Goal: Task Accomplishment & Management: Complete application form

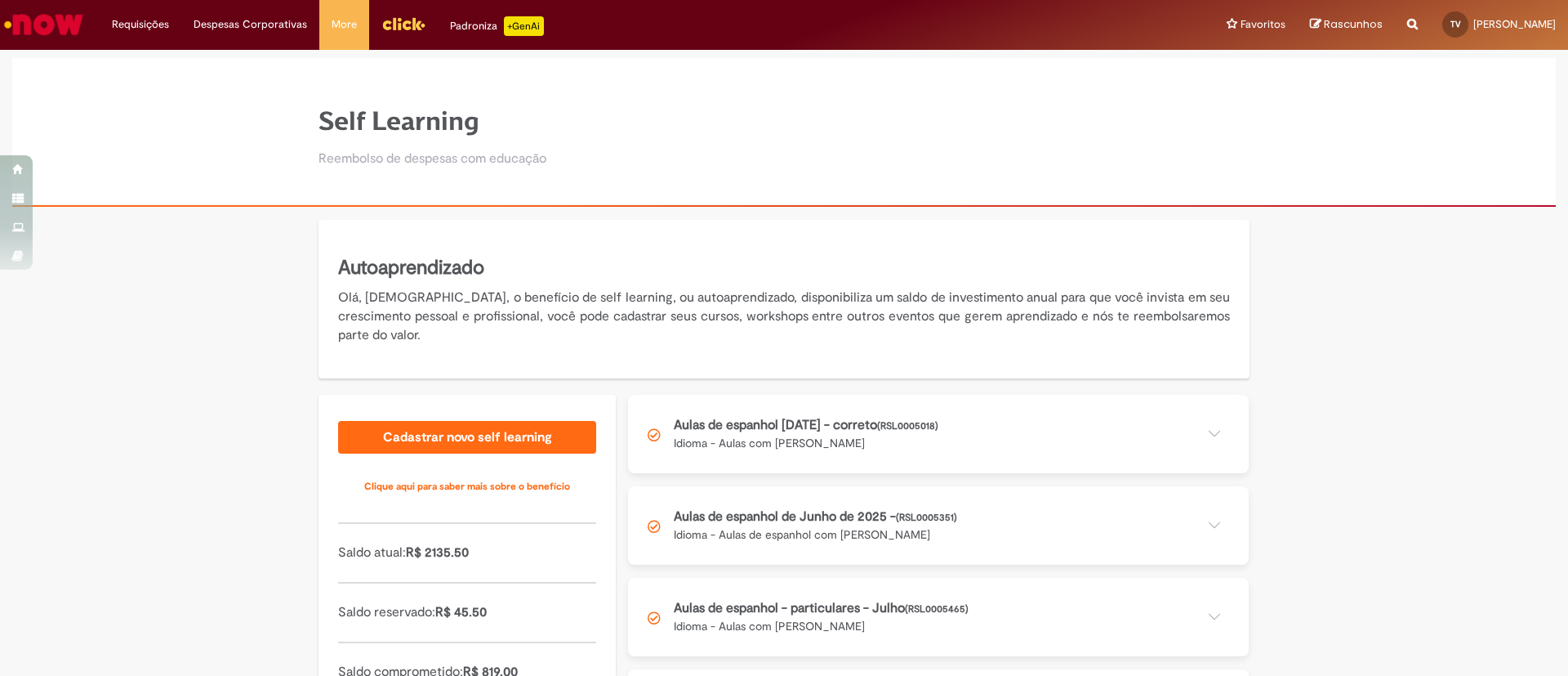
scroll to position [271, 0]
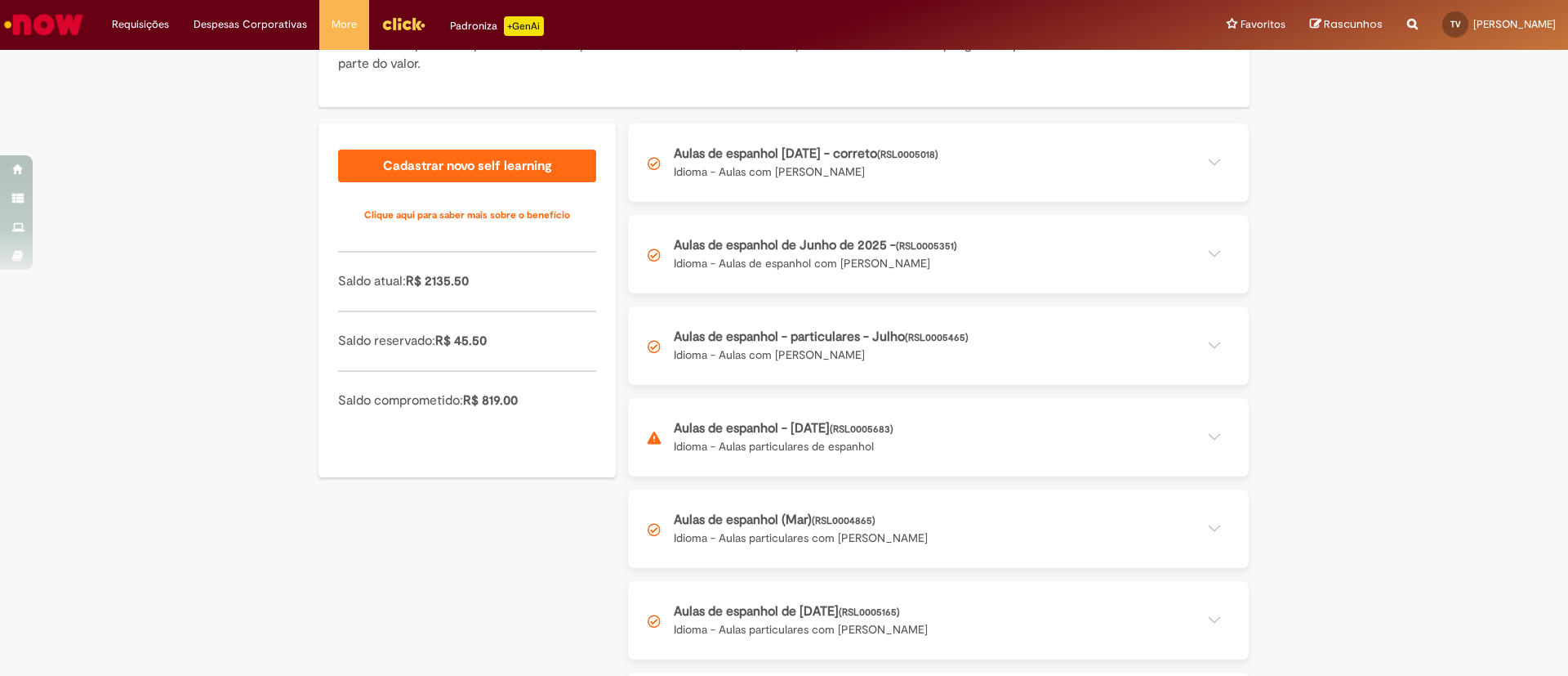
click at [1049, 438] on button at bounding box center [938, 438] width 620 height 79
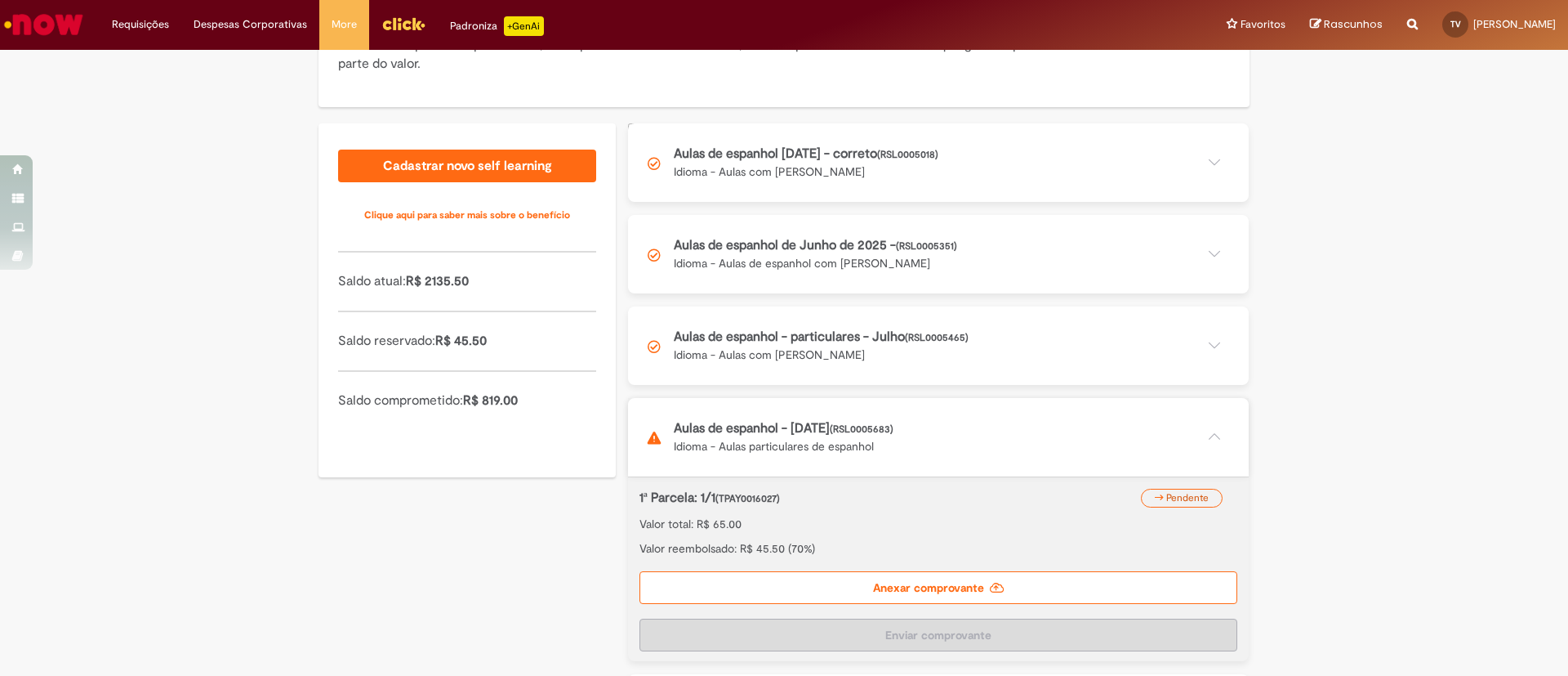
click at [1016, 597] on label "Anexar comprovante" at bounding box center [938, 587] width 598 height 33
click at [850, 141] on input "Anexar comprovante" at bounding box center [739, 132] width 222 height 18
click at [811, 584] on label "Anexar comprovante" at bounding box center [938, 587] width 598 height 33
click at [811, 141] on input "Anexar comprovante" at bounding box center [739, 132] width 222 height 18
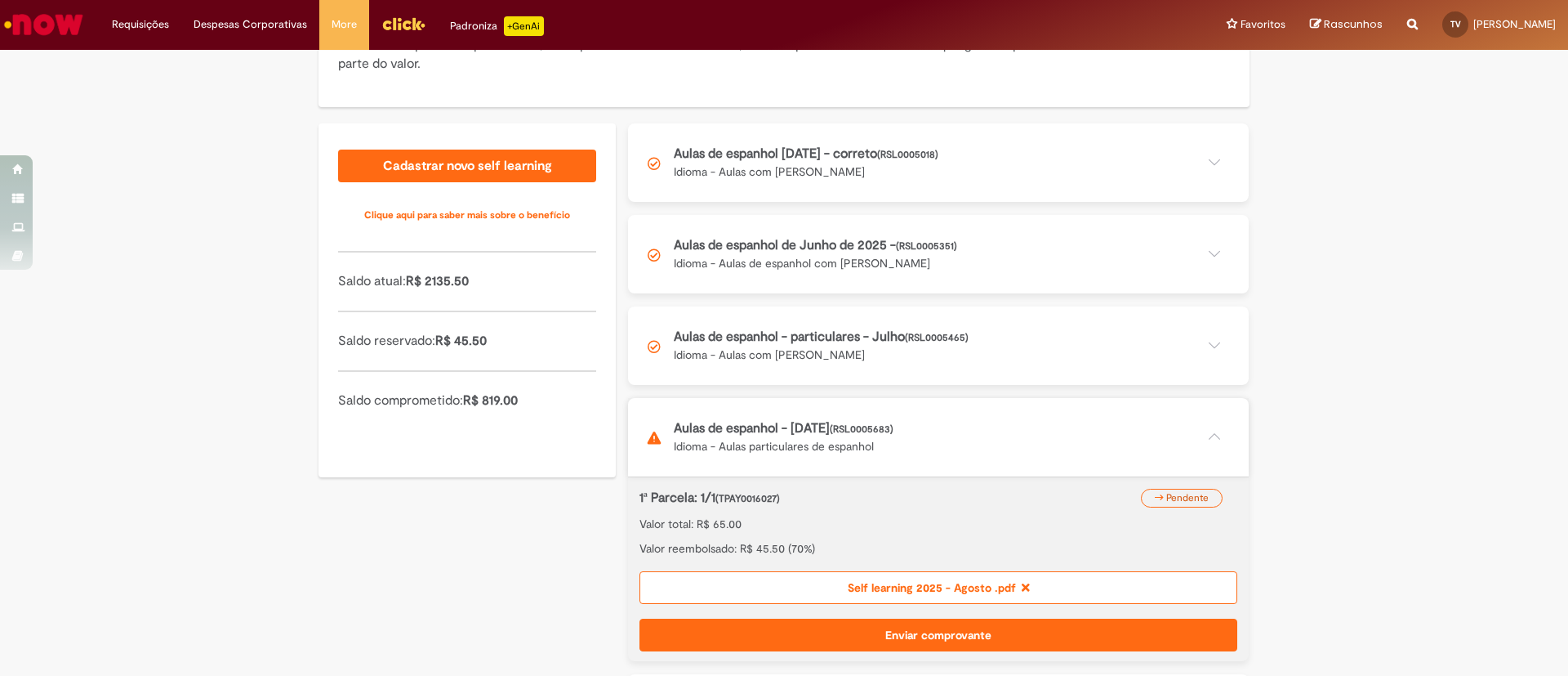
click at [1062, 629] on button "Enviar comprovante" at bounding box center [938, 635] width 598 height 33
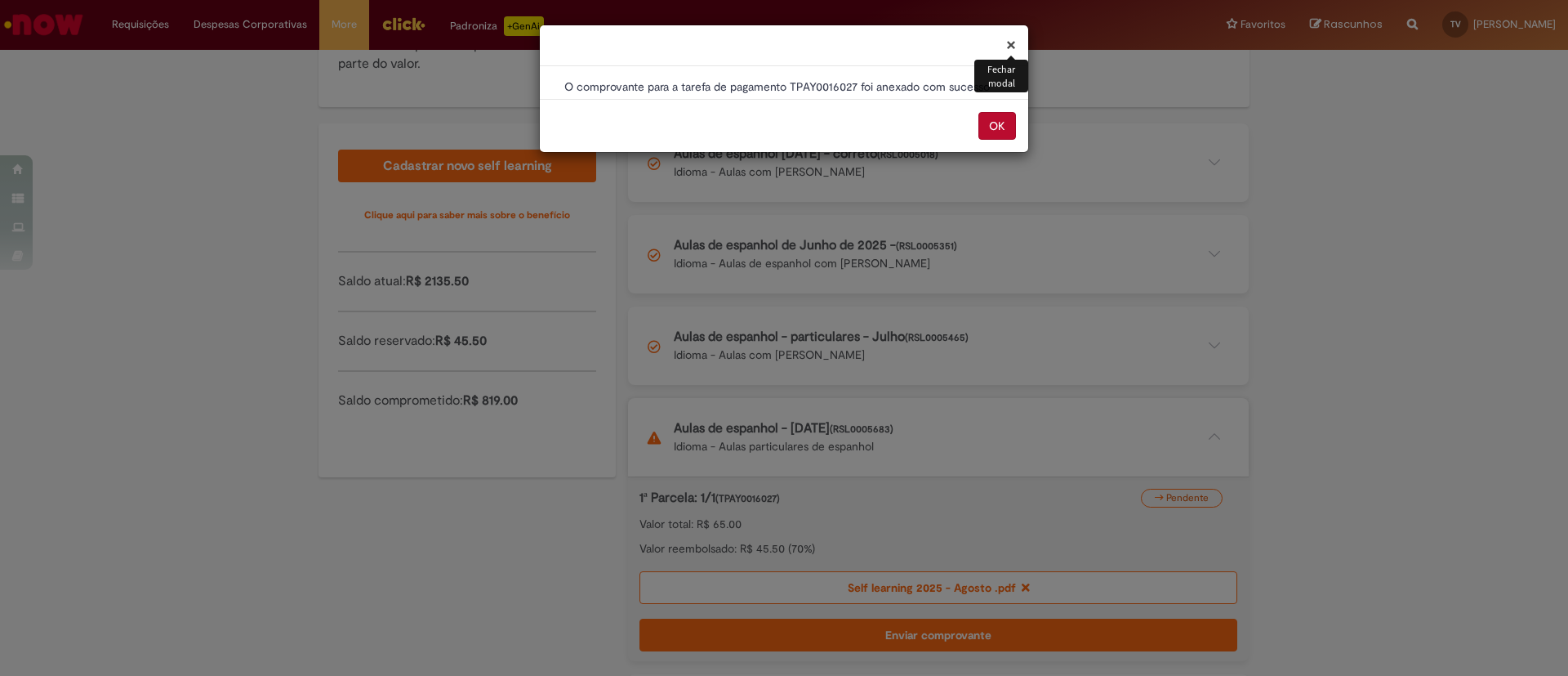
click at [994, 125] on button "OK" at bounding box center [997, 125] width 37 height 28
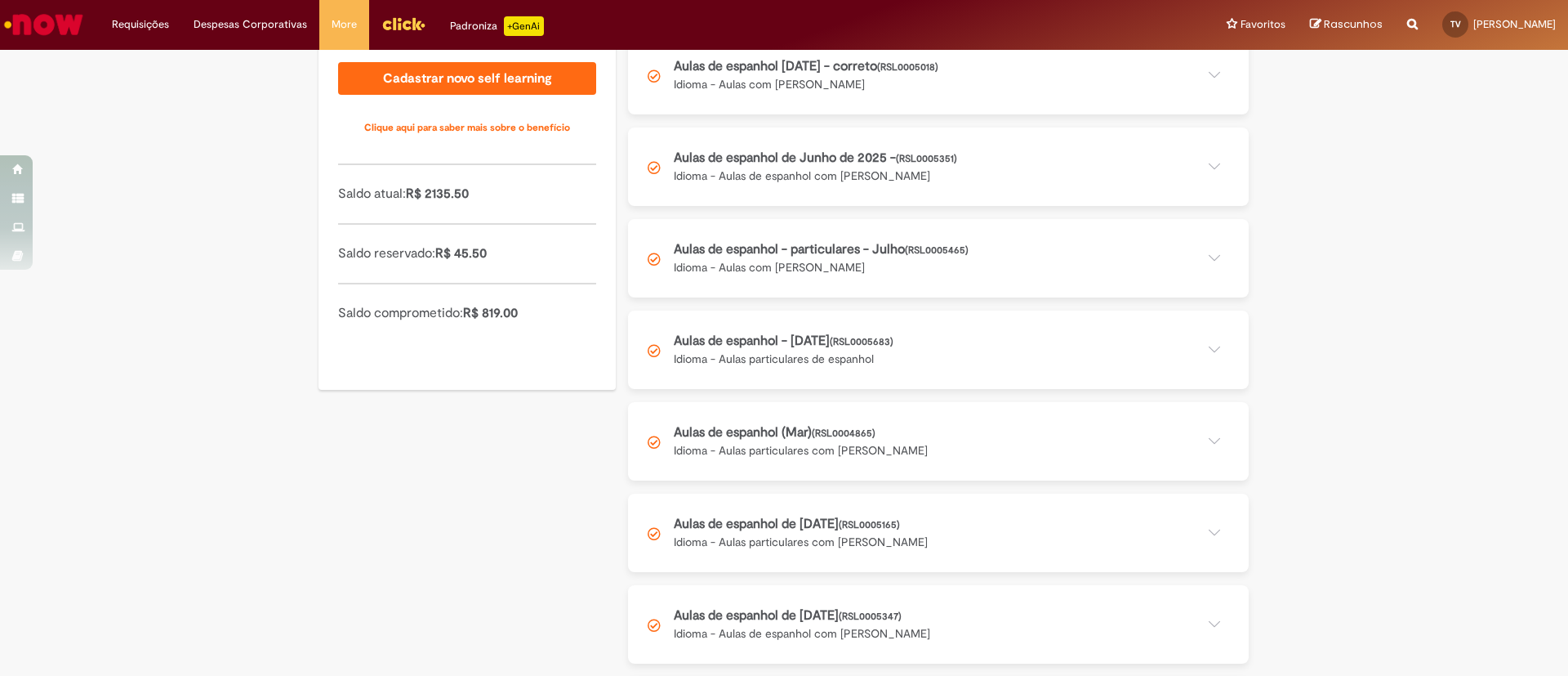
scroll to position [392, 0]
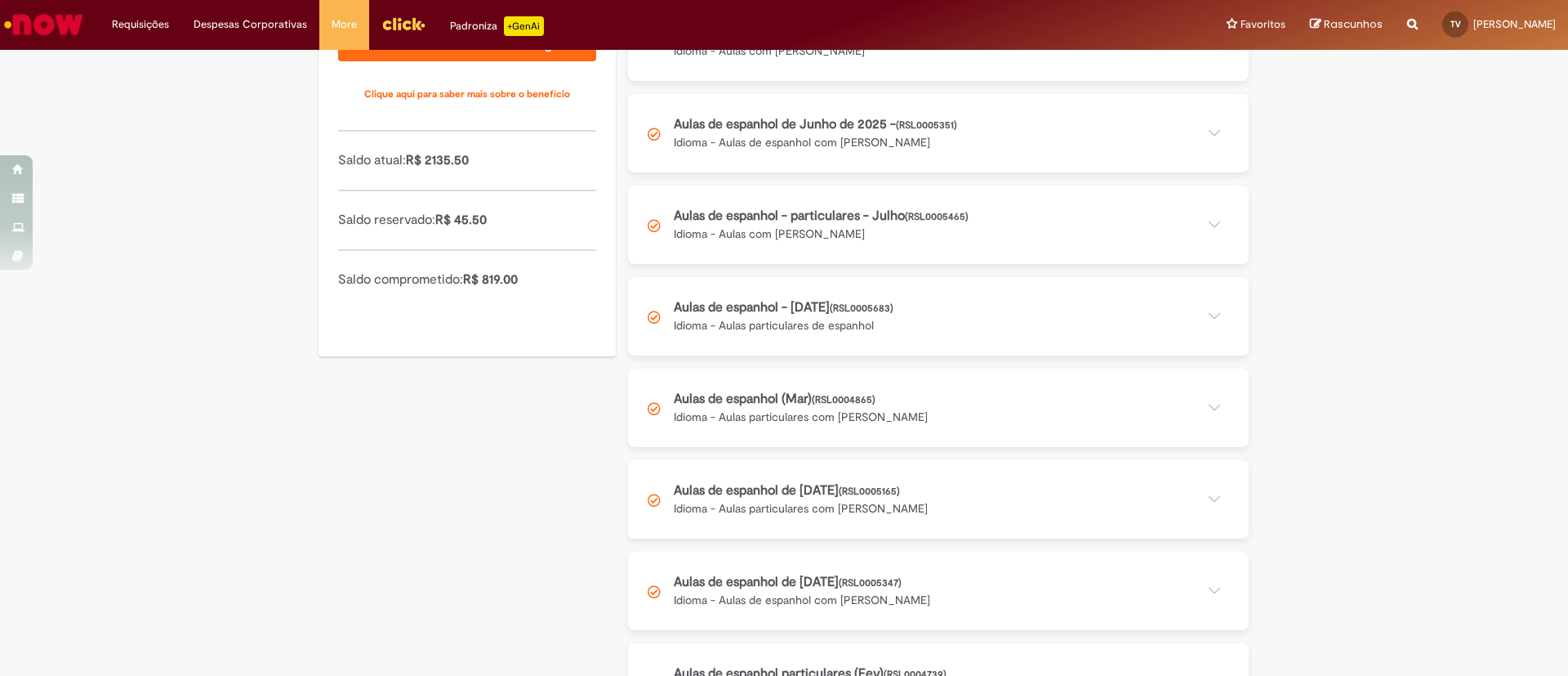
click at [755, 330] on button at bounding box center [938, 316] width 620 height 79
